Goal: Task Accomplishment & Management: Use online tool/utility

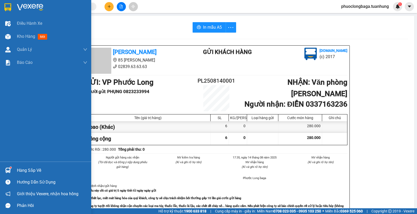
click at [29, 171] on div "Hàng sắp về" at bounding box center [52, 171] width 70 height 8
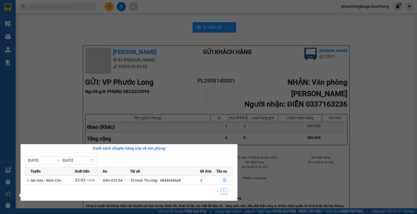
click at [168, 28] on section "Kết quả tìm kiếm ( 0 ) Bộ lọc No Data phuoclongbaga.tuanhung 1 Điều hành xe Kho…" at bounding box center [208, 107] width 417 height 214
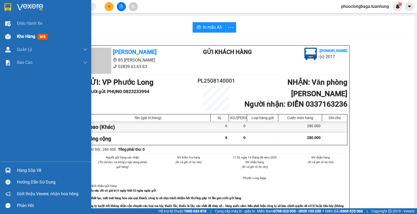
click at [13, 35] on div "Kho hàng mới" at bounding box center [45, 36] width 91 height 13
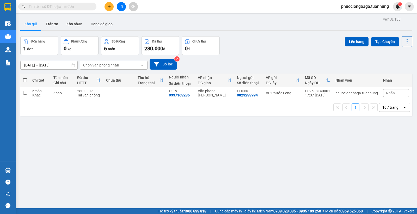
click at [25, 79] on span at bounding box center [25, 80] width 4 height 4
click at [25, 78] on input "checkbox" at bounding box center [25, 78] width 0 height 0
checkbox input "true"
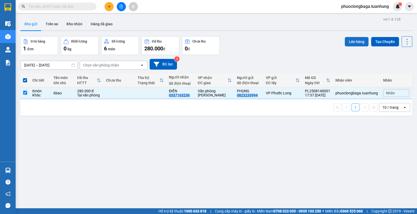
click at [355, 40] on button "Lên hàng" at bounding box center [357, 41] width 24 height 9
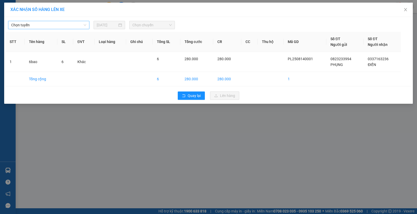
click at [59, 24] on span "Chọn tuyến" at bounding box center [48, 25] width 75 height 8
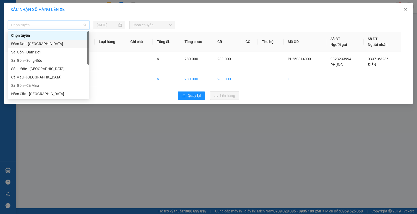
click at [31, 43] on div "Đầm Dơi - [GEOGRAPHIC_DATA]" at bounding box center [48, 44] width 75 height 6
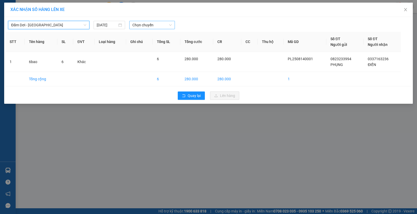
click at [158, 25] on span "Chọn chuyến" at bounding box center [151, 25] width 39 height 8
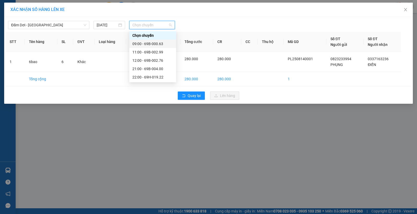
click at [147, 41] on div "09:00 - 69B-000.63" at bounding box center [152, 44] width 41 height 6
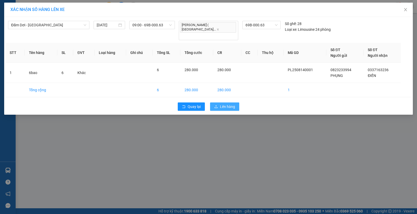
drag, startPoint x: 229, startPoint y: 100, endPoint x: 226, endPoint y: 101, distance: 2.7
click at [229, 104] on span "Lên hàng" at bounding box center [227, 107] width 15 height 6
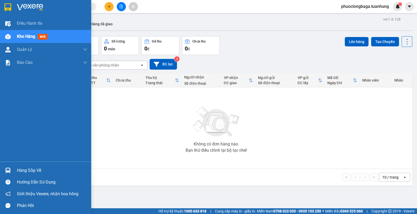
click at [26, 169] on div "Hàng sắp về" at bounding box center [52, 171] width 70 height 8
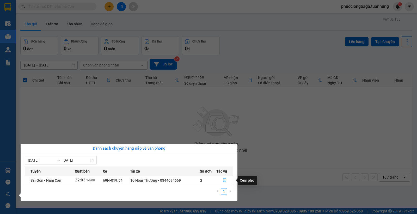
click at [225, 179] on icon "file-done" at bounding box center [225, 180] width 4 height 4
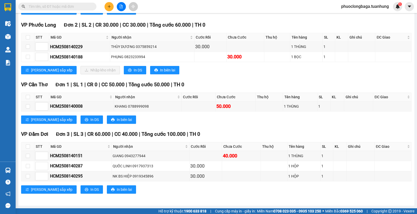
scroll to position [2643, 0]
